Goal: Task Accomplishment & Management: Manage account settings

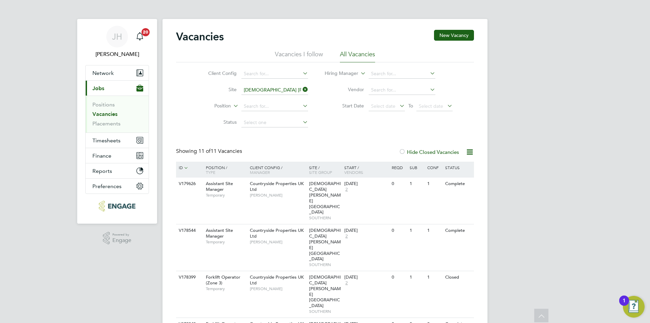
scroll to position [68, 0]
click at [301, 87] on icon at bounding box center [301, 89] width 0 height 9
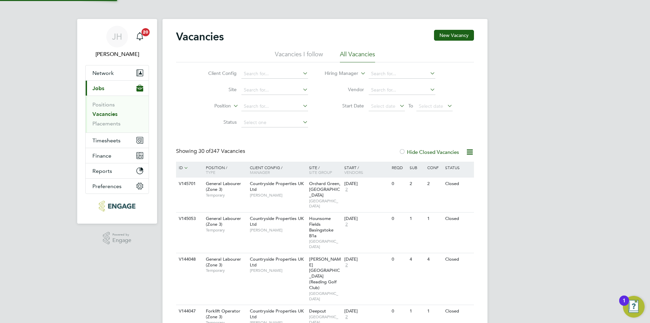
click at [430, 152] on label "Hide Closed Vacancies" at bounding box center [429, 152] width 60 height 6
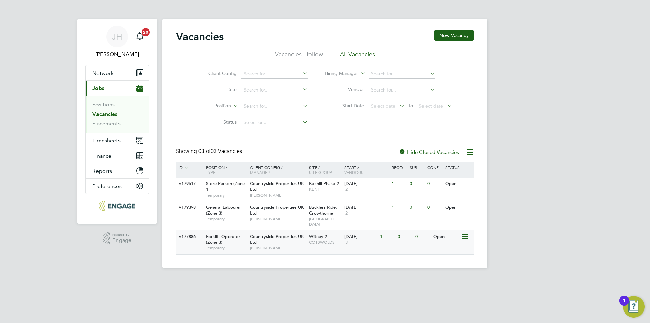
click at [395, 241] on div "1" at bounding box center [387, 236] width 18 height 13
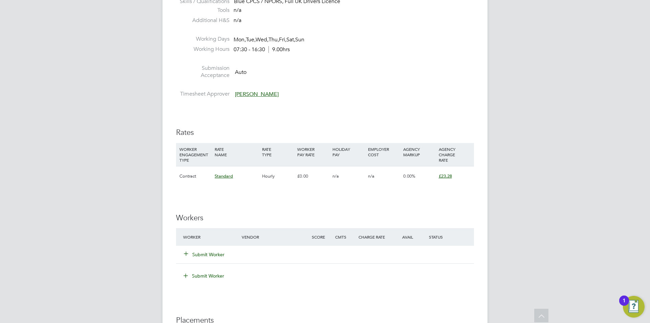
scroll to position [372, 0]
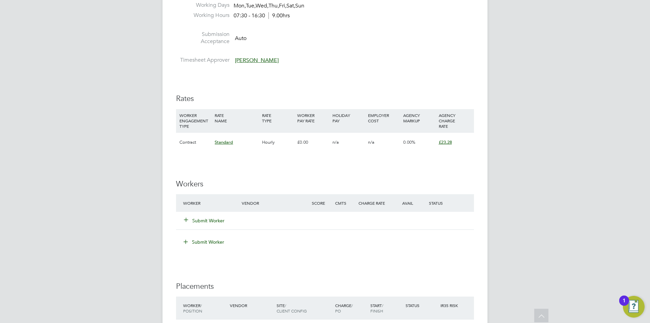
click at [95, 233] on div "JH Jess Hogan Notifications 20 Applications: Network Team Members Businesses Si…" at bounding box center [325, 79] width 650 height 902
click at [213, 219] on button "Submit Worker" at bounding box center [204, 220] width 41 height 7
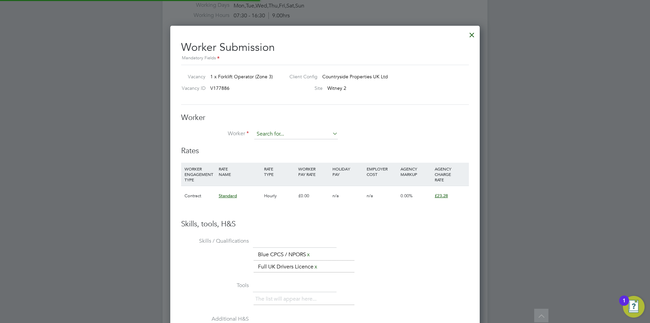
scroll to position [422, 310]
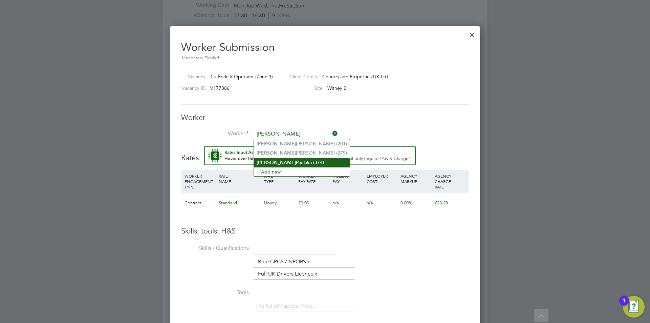
click at [291, 158] on li "Piotr Paulaka (374)" at bounding box center [302, 162] width 96 height 9
type input "Piotr Paulaka (374)"
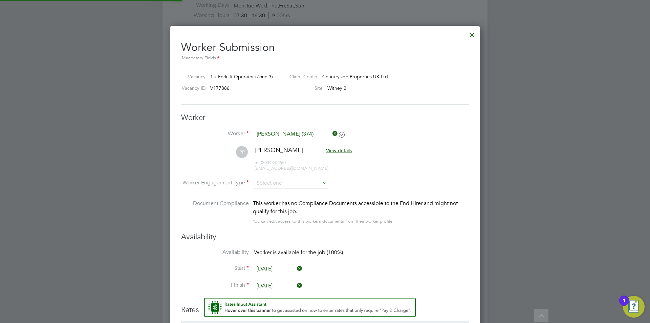
scroll to position [580, 310]
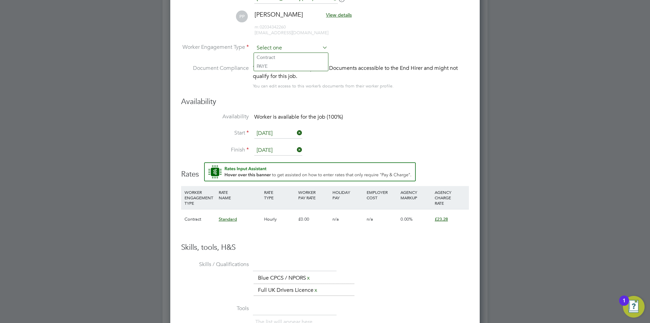
click at [303, 46] on input at bounding box center [290, 48] width 73 height 10
click at [289, 63] on li "PAYE" at bounding box center [291, 66] width 74 height 9
type input "PAYE"
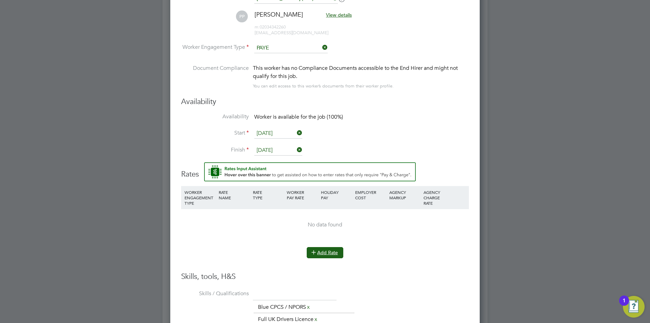
click at [316, 254] on icon at bounding box center [313, 251] width 5 height 5
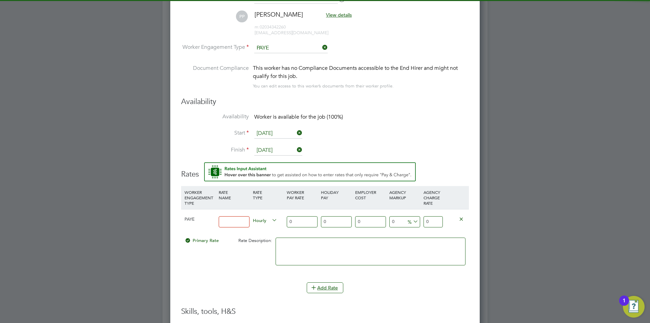
click at [222, 220] on input at bounding box center [234, 221] width 31 height 11
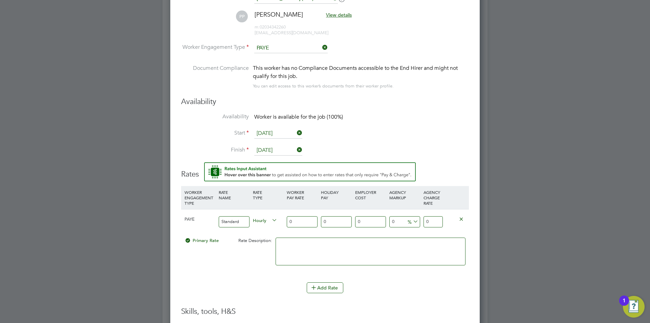
type input "Standard"
click at [430, 220] on input "0" at bounding box center [432, 221] width 19 height 11
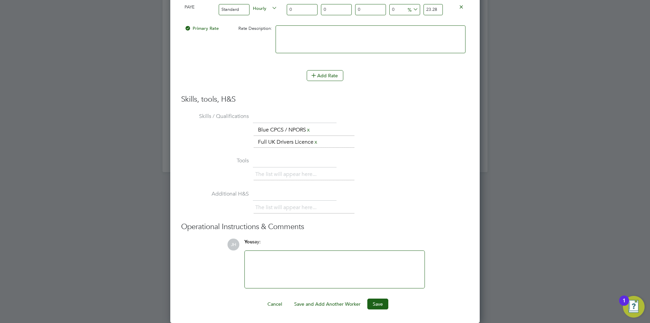
type input "23.28"
click at [380, 309] on div "Worker Submission Mandatory Fields Vacancy 1 x Forklift Operator (Zone 3) Clien…" at bounding box center [324, 1] width 309 height 644
click at [380, 306] on button "Save" at bounding box center [377, 303] width 21 height 11
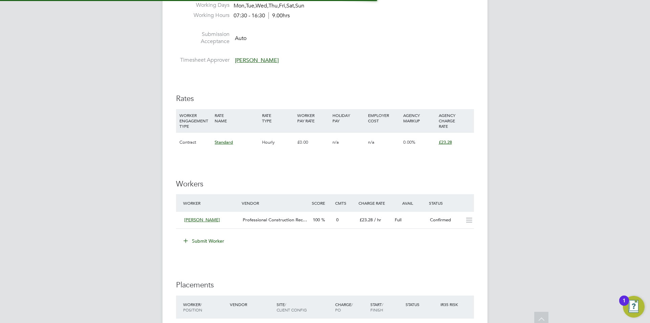
click at [536, 229] on div "JH Jess Hogan Notifications 20 Applications: Network Team Members Businesses Si…" at bounding box center [325, 81] width 650 height 907
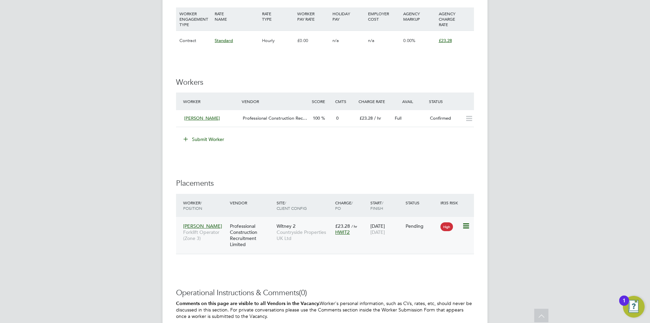
click at [464, 228] on icon at bounding box center [465, 226] width 7 height 8
click at [447, 267] on li "Start" at bounding box center [445, 267] width 48 height 9
type input "[PERSON_NAME]"
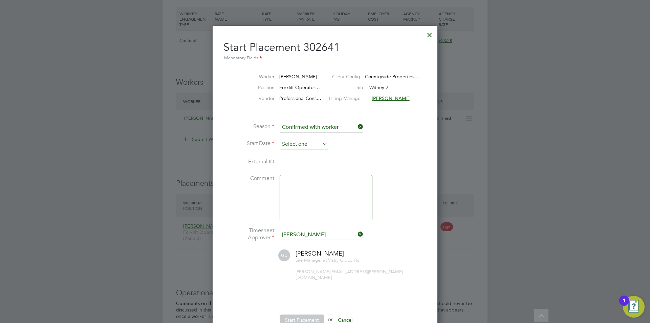
click at [307, 145] on input at bounding box center [304, 144] width 48 height 10
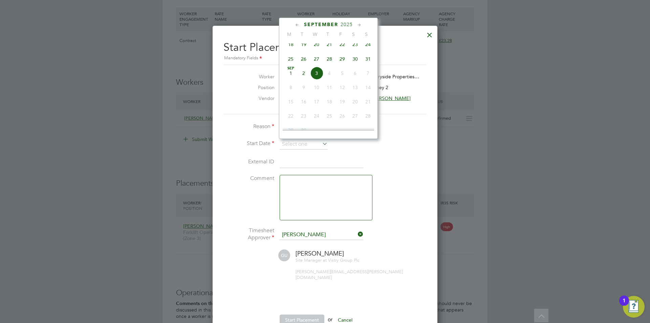
click at [327, 64] on span "28" at bounding box center [329, 58] width 13 height 13
type input "[DATE]"
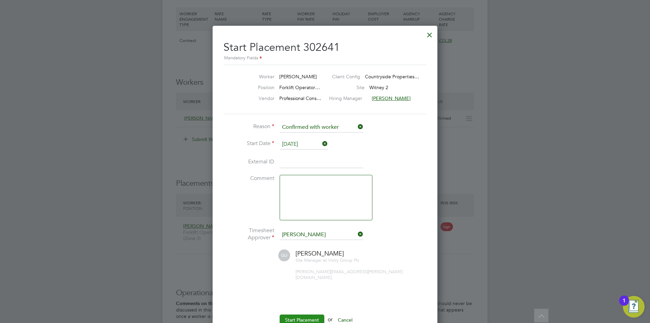
click at [302, 314] on button "Start Placement" at bounding box center [302, 319] width 45 height 11
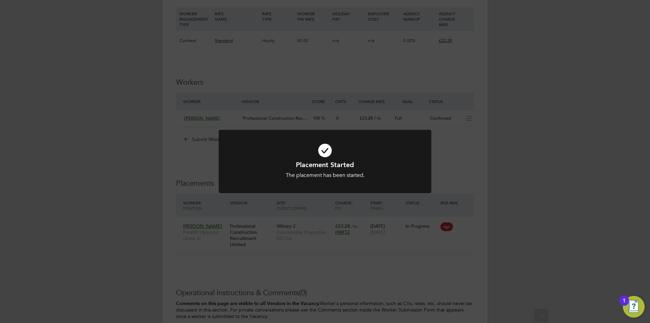
click at [528, 155] on div "Placement Started The placement has been started. Cancel Okay" at bounding box center [325, 161] width 650 height 323
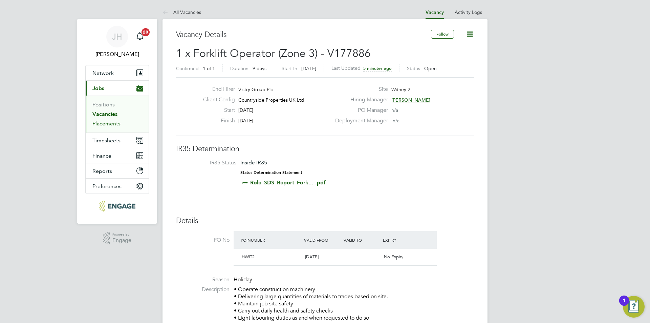
click at [116, 126] on link "Placements" at bounding box center [106, 123] width 28 height 6
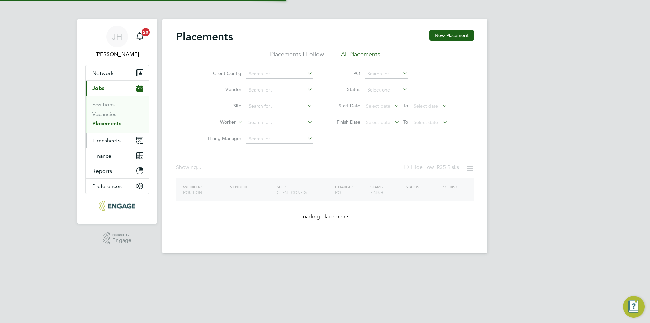
click at [112, 139] on span "Timesheets" at bounding box center [106, 140] width 28 height 6
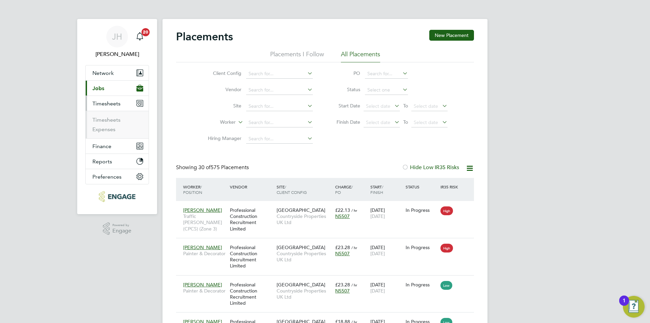
click at [113, 115] on ul "Timesheets Expenses" at bounding box center [117, 124] width 63 height 27
click at [114, 117] on link "Timesheets" at bounding box center [106, 119] width 28 height 6
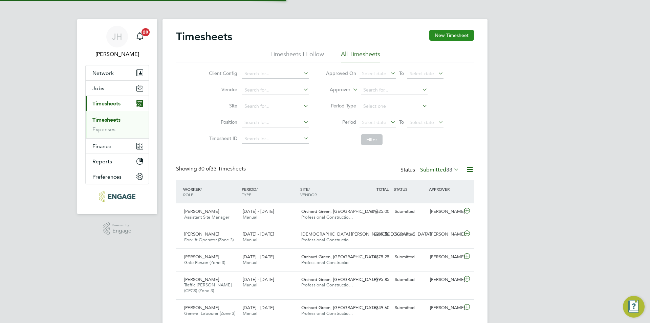
click at [454, 37] on button "New Timesheet" at bounding box center [451, 35] width 45 height 11
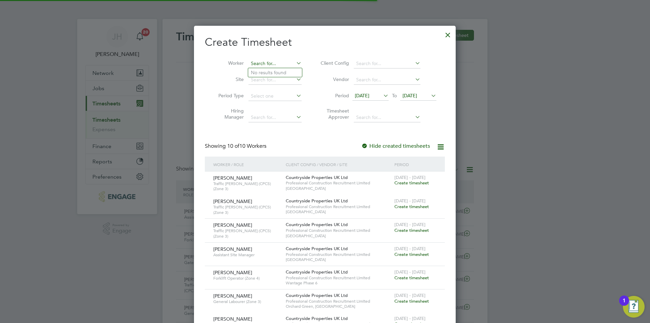
click at [259, 64] on input at bounding box center [274, 63] width 53 height 9
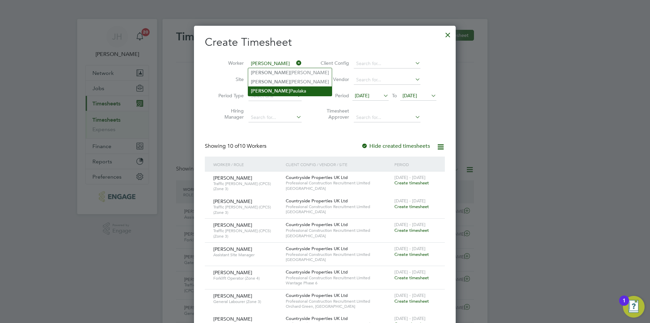
click at [276, 89] on li "Piotr Paulaka" at bounding box center [290, 90] width 84 height 9
type input "[PERSON_NAME]"
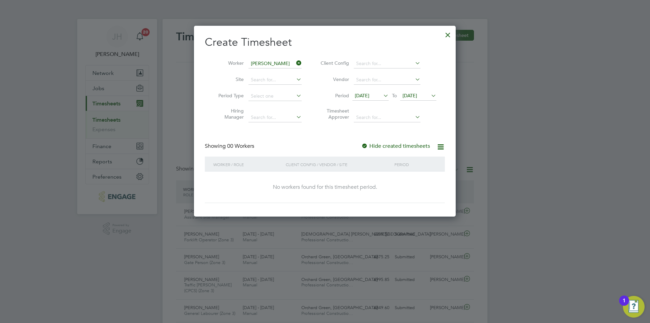
click at [389, 99] on div "20 Aug 2025 To 27 Aug 2025" at bounding box center [394, 95] width 84 height 9
click at [382, 96] on icon at bounding box center [382, 95] width 0 height 9
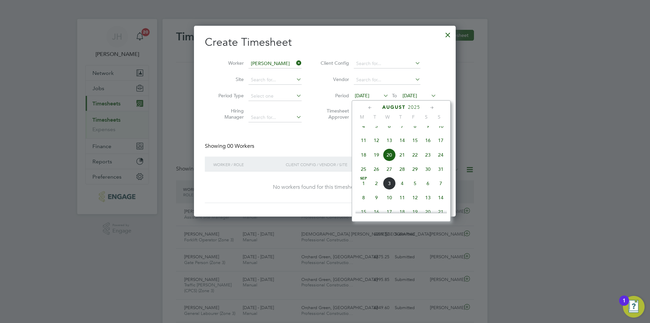
click at [362, 173] on span "25" at bounding box center [363, 168] width 13 height 13
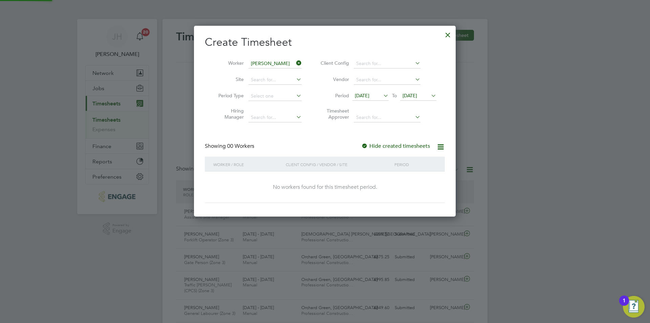
click at [417, 95] on span "27 Aug 2025" at bounding box center [409, 95] width 15 height 6
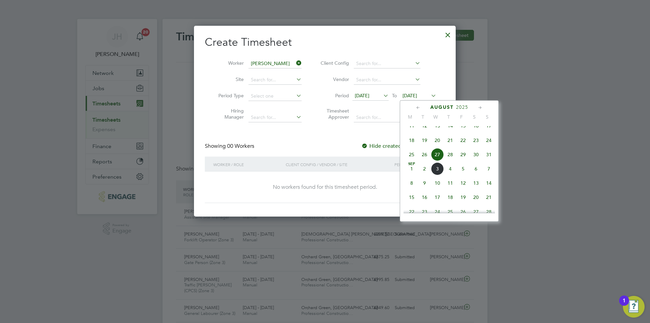
click at [484, 160] on span "31" at bounding box center [488, 154] width 13 height 13
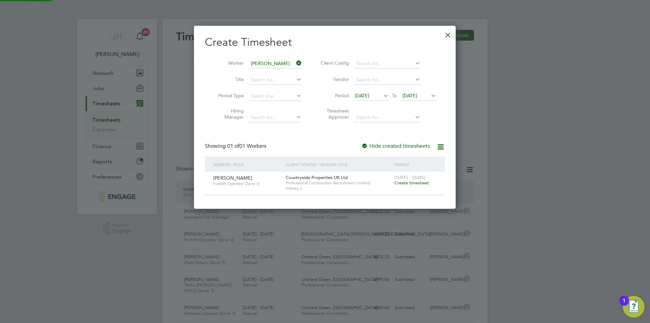
click at [410, 182] on span "Create timesheet" at bounding box center [411, 183] width 35 height 6
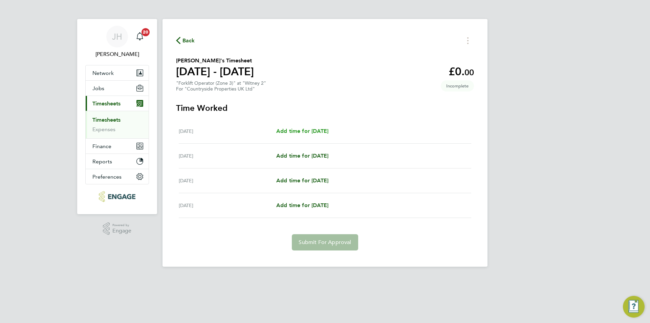
click at [312, 130] on span "Add time for Thu 28 Aug" at bounding box center [302, 131] width 52 height 6
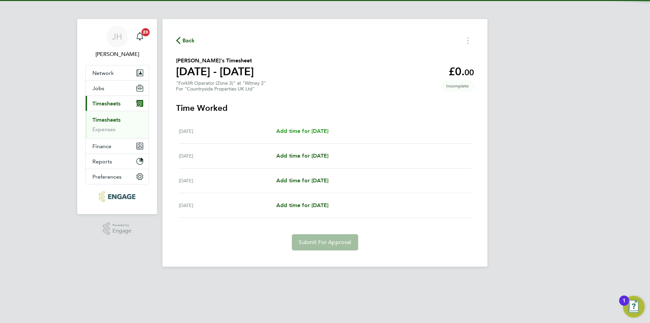
select select "30"
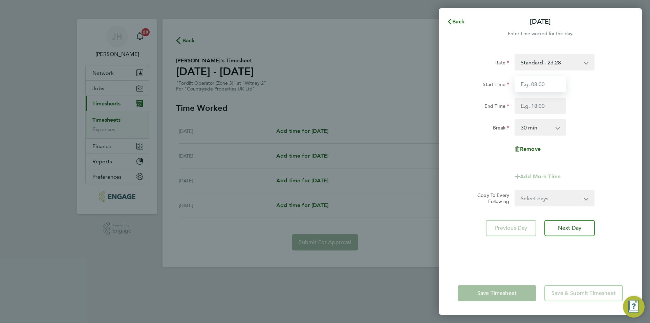
click at [547, 86] on input "Start Time" at bounding box center [539, 84] width 51 height 16
type input "07:30"
type input "17:00"
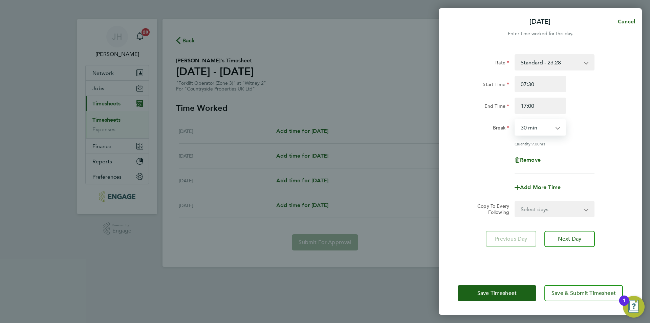
click at [541, 208] on select "Select days Day Weekend (Sat-Sun) Friday Saturday Sunday" at bounding box center [550, 208] width 71 height 15
select select "FRI"
click at [515, 201] on select "Select days Day Weekend (Sat-Sun) Friday Saturday Sunday" at bounding box center [550, 208] width 71 height 15
select select "2025-08-31"
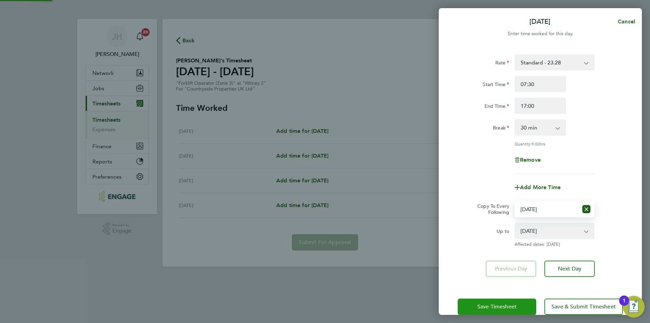
click at [511, 303] on span "Save Timesheet" at bounding box center [496, 306] width 39 height 7
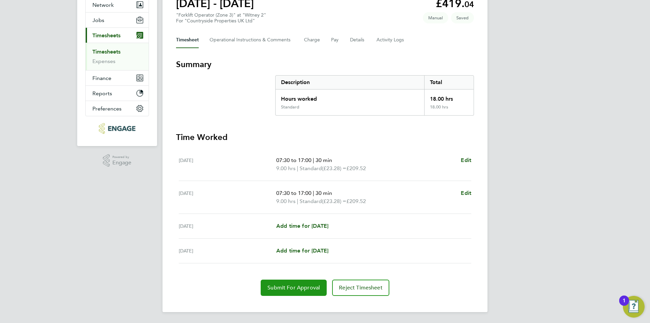
click at [311, 281] on button "Submit For Approval" at bounding box center [294, 287] width 66 height 16
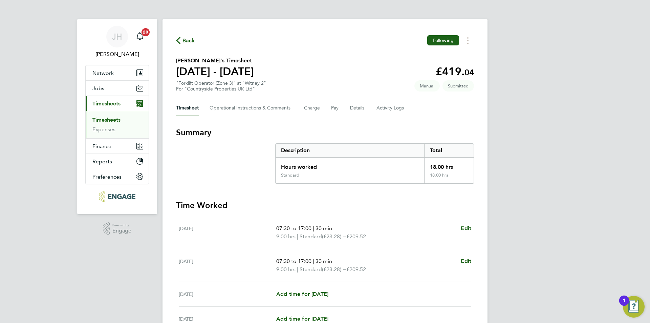
click at [187, 41] on span "Back" at bounding box center [188, 41] width 13 height 8
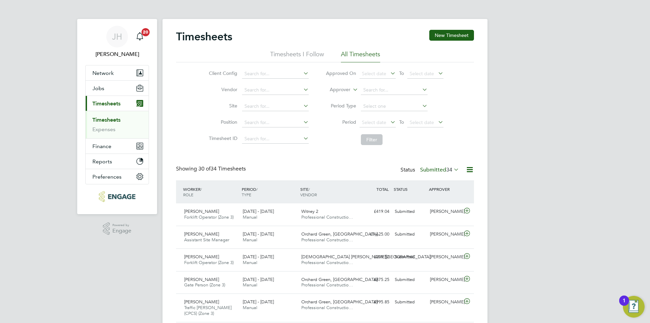
click at [111, 93] on button "Jobs" at bounding box center [117, 88] width 63 height 15
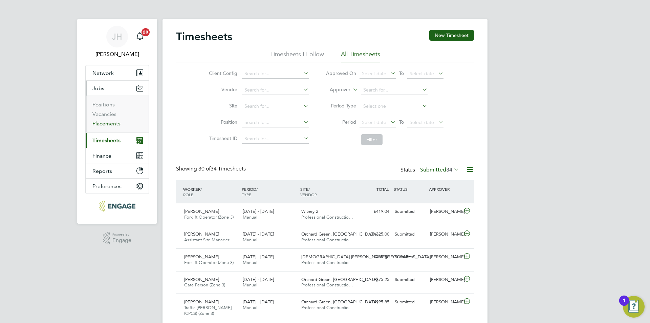
click at [109, 121] on link "Placements" at bounding box center [106, 123] width 28 height 6
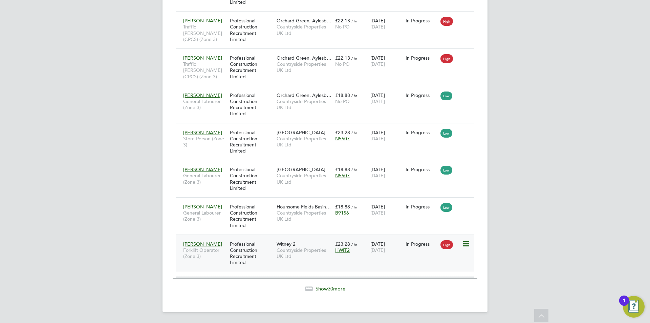
click at [417, 252] on div "Piotr Paulaka Forklift Operator (Zone 3) Professional Construction Recruitment …" at bounding box center [325, 252] width 298 height 37
click at [403, 252] on div "28 Aug 2025 05 Sep 2025" at bounding box center [386, 246] width 35 height 19
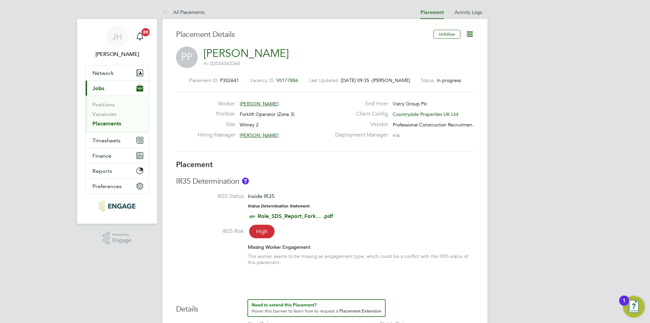
click at [369, 184] on h3 "IR35 Determination" at bounding box center [325, 181] width 298 height 10
